Goal: Task Accomplishment & Management: Manage account settings

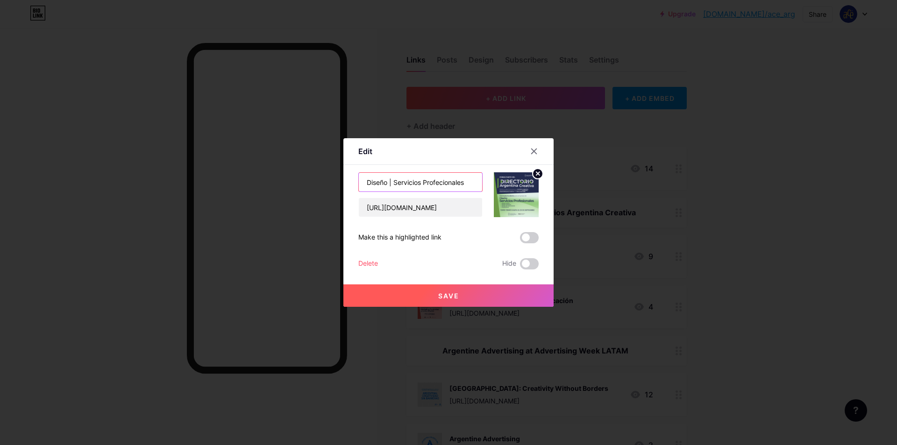
click at [444, 182] on input "Diseño | Servicios Profecionales" at bounding box center [420, 182] width 123 height 19
type input "Diseño | Servicios Profesionales"
click at [487, 292] on button "Save" at bounding box center [449, 296] width 210 height 22
